Goal: Task Accomplishment & Management: Use online tool/utility

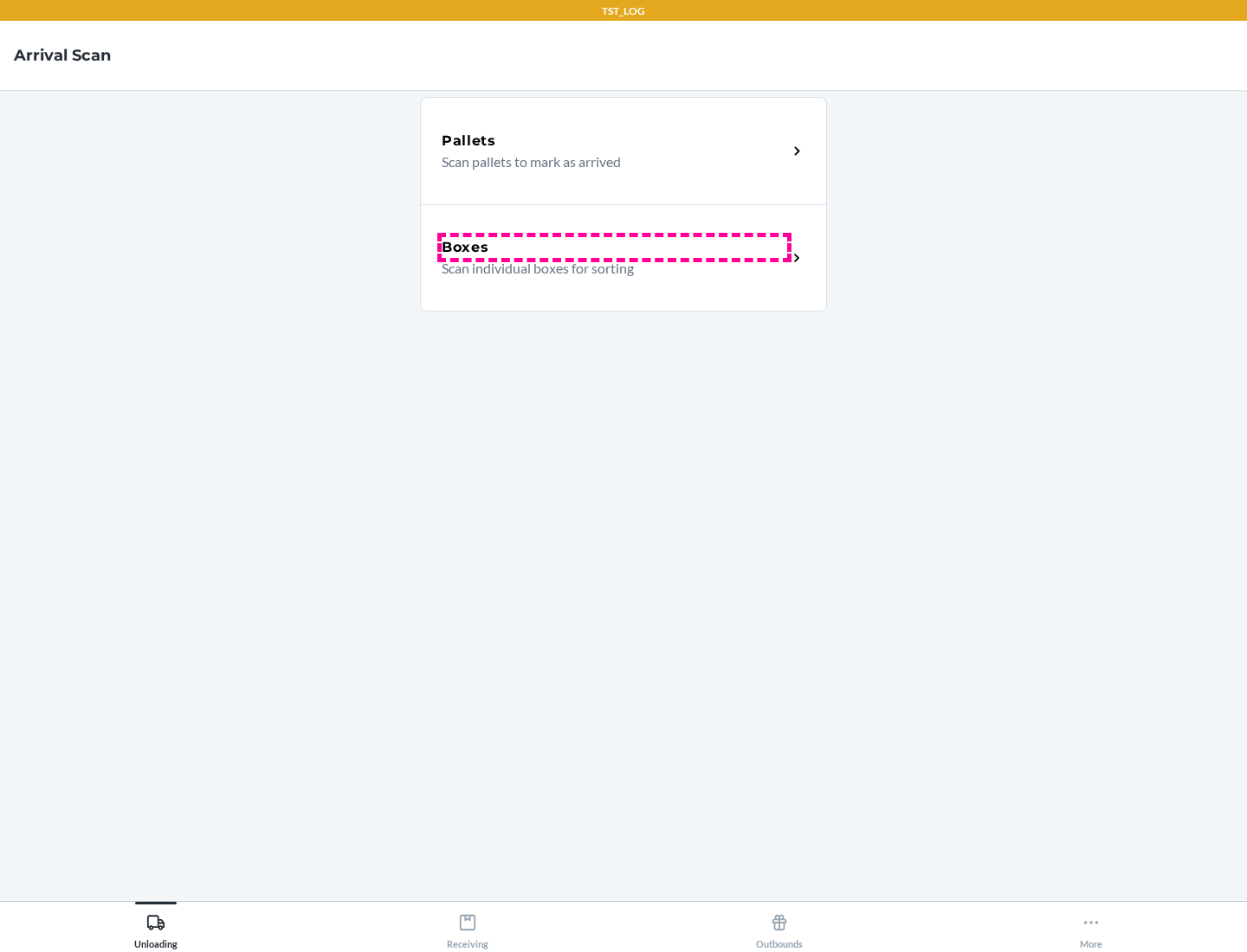
click at [613, 248] on div "Boxes" at bounding box center [614, 248] width 345 height 21
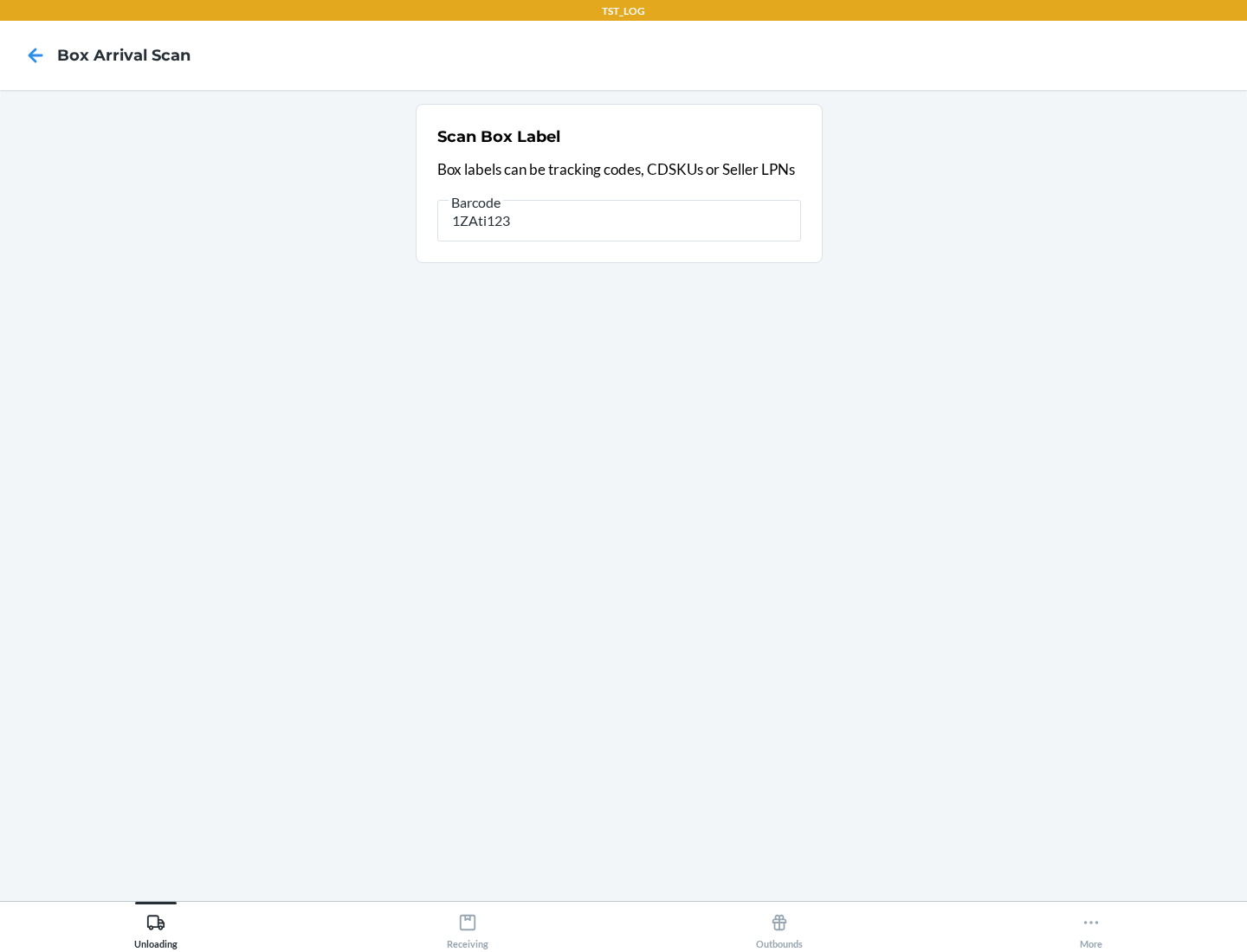
type input "1ZAti123"
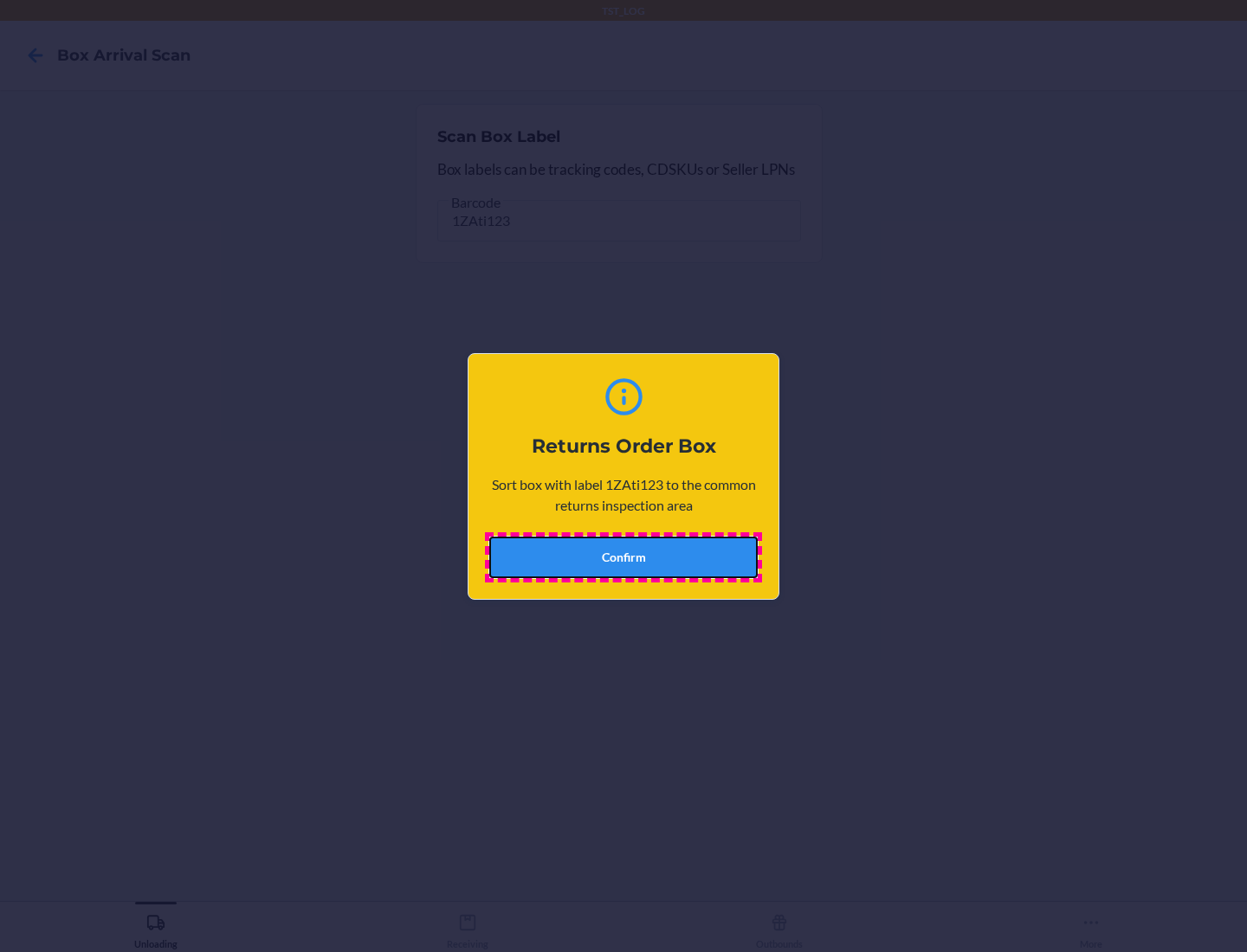
click at [623, 557] on button "Confirm" at bounding box center [623, 558] width 268 height 41
